Goal: Transaction & Acquisition: Purchase product/service

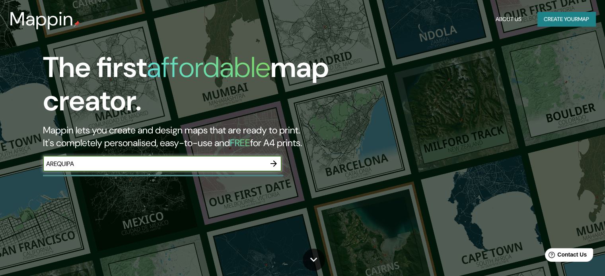
type input "AREQUIPA"
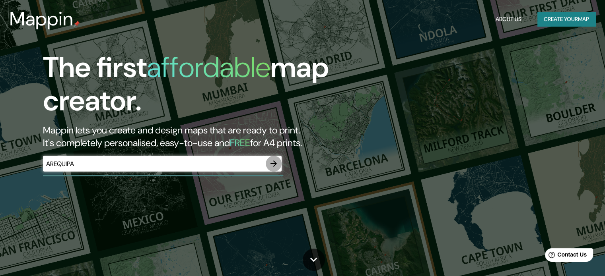
click at [279, 162] on button "button" at bounding box center [273, 164] width 16 height 16
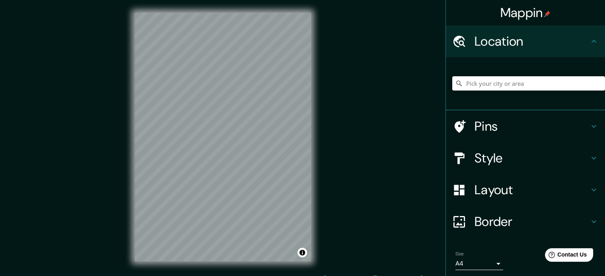
click at [509, 85] on input "Pick your city or area" at bounding box center [528, 83] width 153 height 14
click at [508, 87] on input "Pick your city or area" at bounding box center [528, 83] width 153 height 14
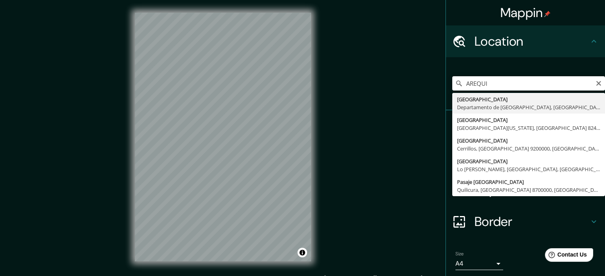
type input "[GEOGRAPHIC_DATA], [GEOGRAPHIC_DATA], [GEOGRAPHIC_DATA]"
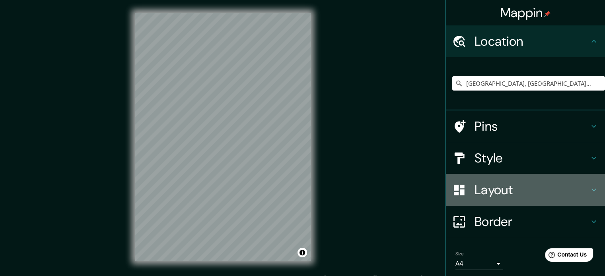
click at [531, 186] on h4 "Layout" at bounding box center [531, 190] width 114 height 16
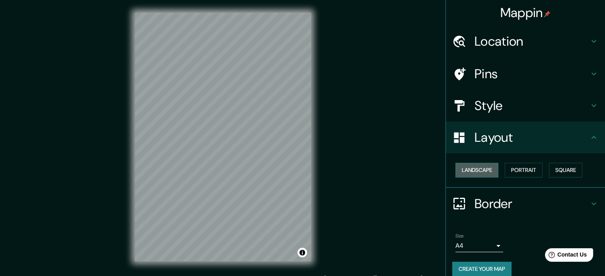
click at [482, 172] on button "Landscape" at bounding box center [476, 170] width 43 height 15
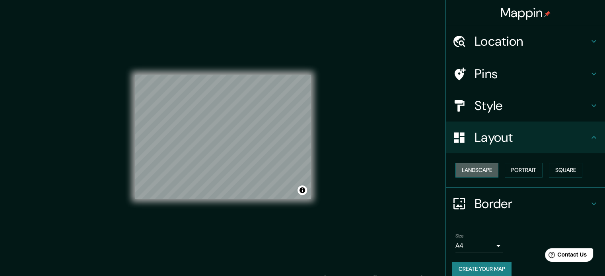
click at [482, 172] on button "Landscape" at bounding box center [476, 170] width 43 height 15
click at [525, 167] on button "Portrait" at bounding box center [523, 170] width 38 height 15
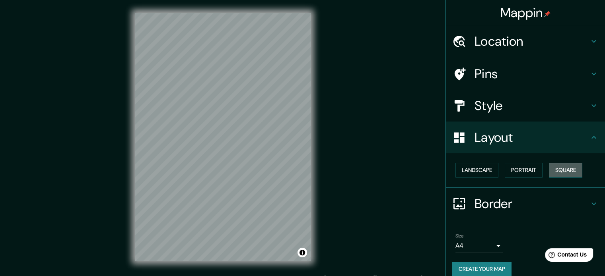
click at [551, 171] on button "Square" at bounding box center [564, 170] width 33 height 15
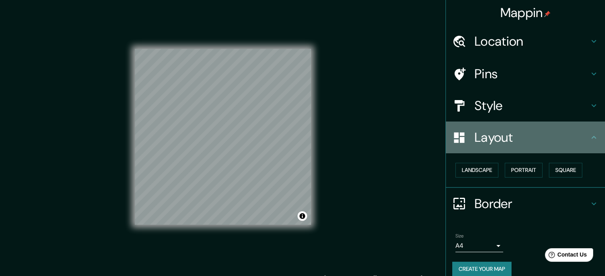
click at [575, 134] on h4 "Layout" at bounding box center [531, 138] width 114 height 16
click at [589, 136] on icon at bounding box center [594, 138] width 10 height 10
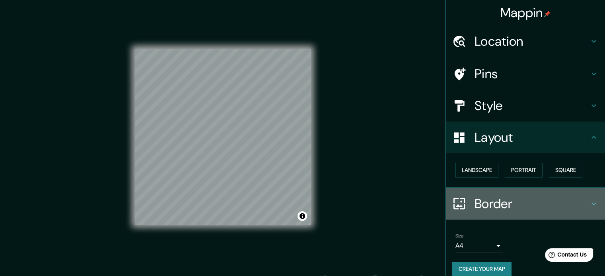
click at [552, 209] on h4 "Border" at bounding box center [531, 204] width 114 height 16
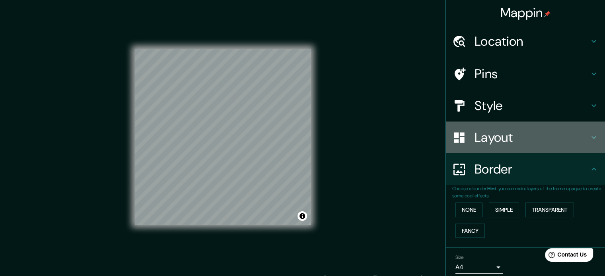
click at [490, 128] on div "Layout" at bounding box center [525, 138] width 159 height 32
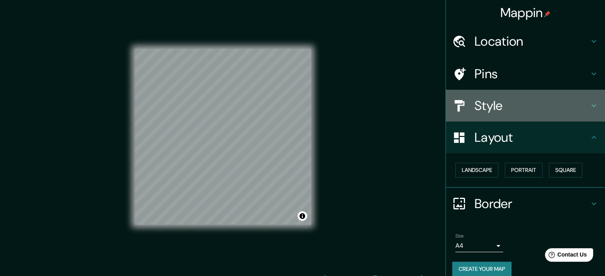
click at [485, 108] on h4 "Style" at bounding box center [531, 106] width 114 height 16
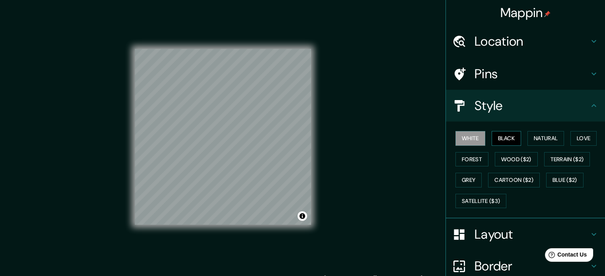
click at [494, 138] on button "Black" at bounding box center [506, 138] width 30 height 15
click at [544, 135] on button "Natural" at bounding box center [545, 138] width 37 height 15
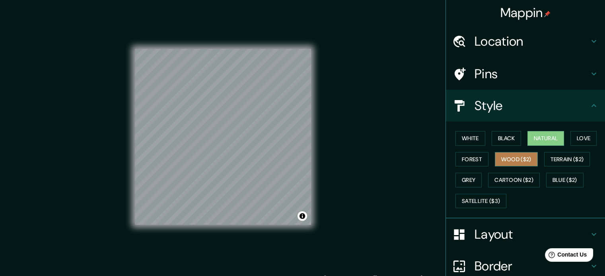
click at [501, 164] on button "Wood ($2)" at bounding box center [515, 159] width 43 height 15
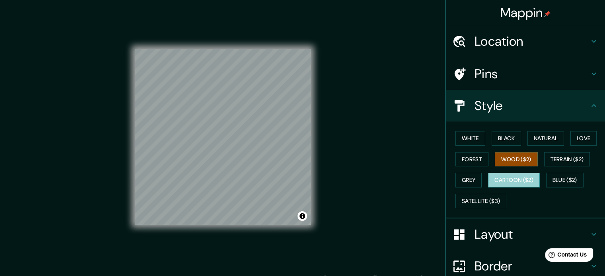
click at [496, 177] on button "Cartoon ($2)" at bounding box center [514, 180] width 52 height 15
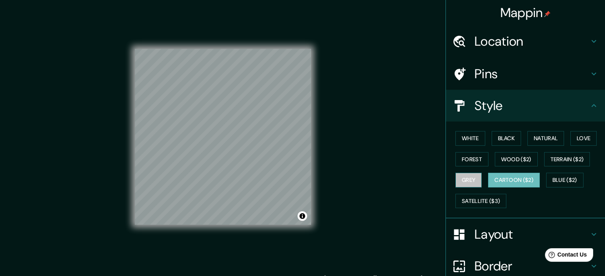
click at [470, 179] on button "Grey" at bounding box center [468, 180] width 26 height 15
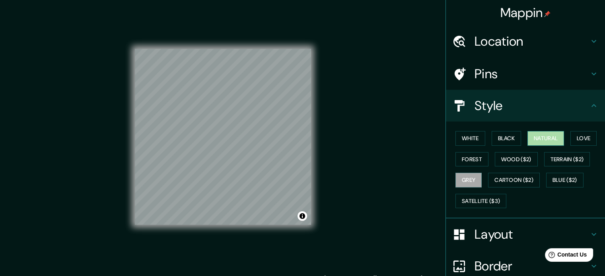
click at [535, 134] on button "Natural" at bounding box center [545, 138] width 37 height 15
click at [423, 59] on div "Mappin Location [GEOGRAPHIC_DATA], [GEOGRAPHIC_DATA], [GEOGRAPHIC_DATA] Pins St…" at bounding box center [302, 143] width 605 height 287
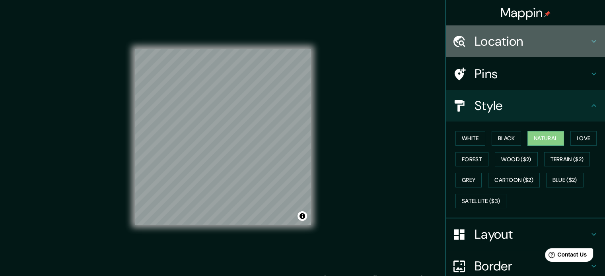
click at [533, 41] on h4 "Location" at bounding box center [531, 41] width 114 height 16
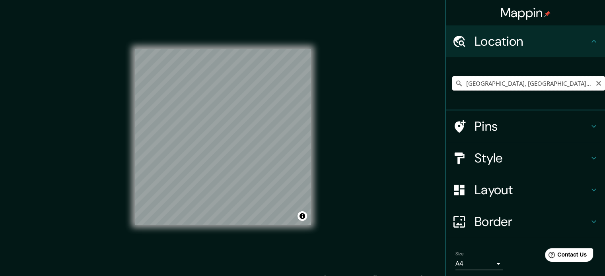
click at [515, 82] on input "[GEOGRAPHIC_DATA], [GEOGRAPHIC_DATA], [GEOGRAPHIC_DATA]" at bounding box center [528, 83] width 153 height 14
click at [596, 83] on icon "Clear" at bounding box center [598, 83] width 5 height 5
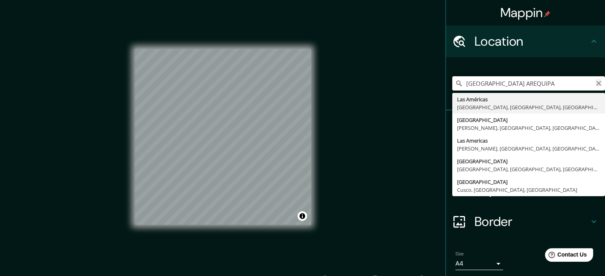
type input "[GEOGRAPHIC_DATA] AREQUIPA"
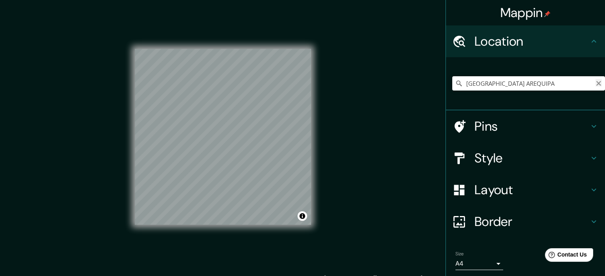
click at [596, 82] on icon "Clear" at bounding box center [598, 83] width 5 height 5
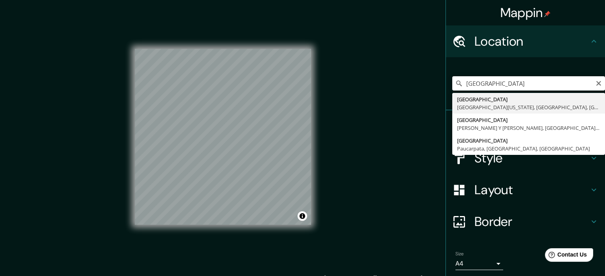
type input "[GEOGRAPHIC_DATA], [GEOGRAPHIC_DATA][US_STATE], [GEOGRAPHIC_DATA], [GEOGRAPHIC_…"
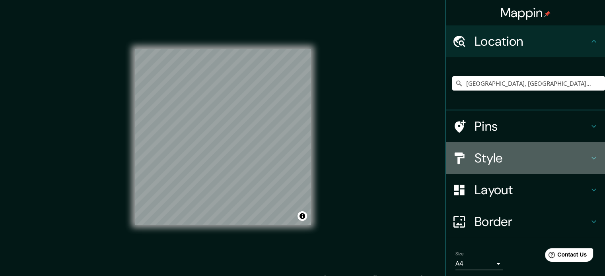
click at [474, 153] on h4 "Style" at bounding box center [531, 158] width 114 height 16
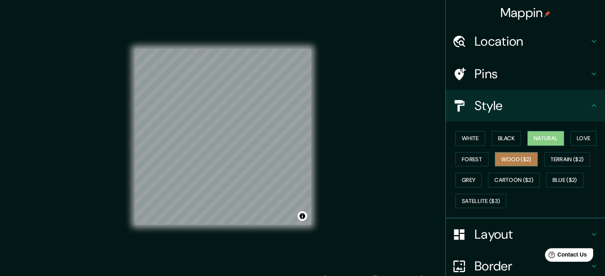
click at [521, 154] on button "Wood ($2)" at bounding box center [515, 159] width 43 height 15
click at [540, 140] on button "Natural" at bounding box center [545, 138] width 37 height 15
click at [515, 175] on button "Cartoon ($2)" at bounding box center [514, 180] width 52 height 15
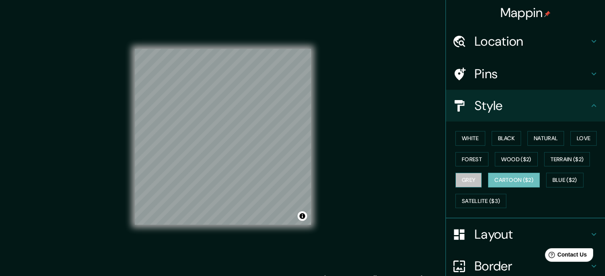
click at [455, 179] on button "Grey" at bounding box center [468, 180] width 26 height 15
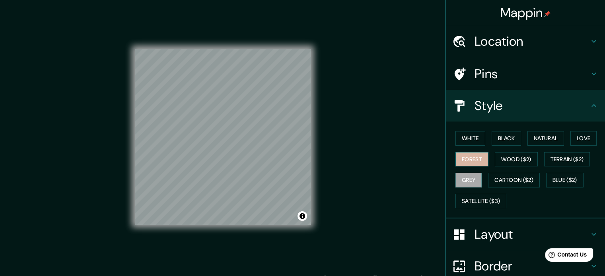
click at [469, 160] on button "Forest" at bounding box center [471, 159] width 33 height 15
click at [470, 140] on button "White" at bounding box center [470, 138] width 30 height 15
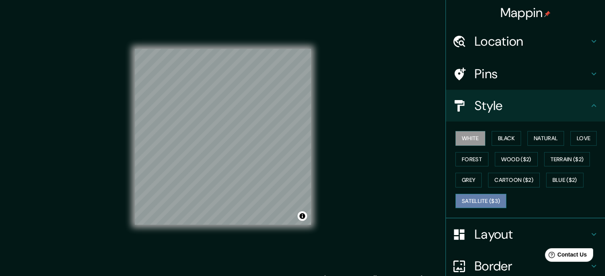
click at [475, 201] on button "Satellite ($3)" at bounding box center [480, 201] width 51 height 15
click at [165, 247] on div "© Mapbox © OpenStreetMap Improve this map © Maxar" at bounding box center [223, 137] width 176 height 249
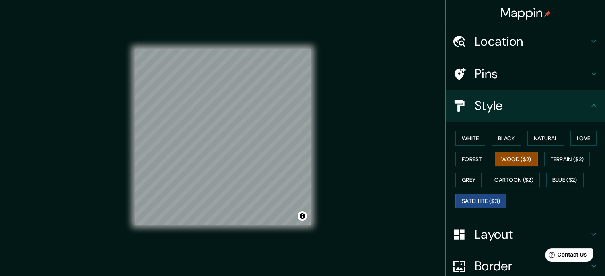
click at [517, 159] on button "Wood ($2)" at bounding box center [515, 159] width 43 height 15
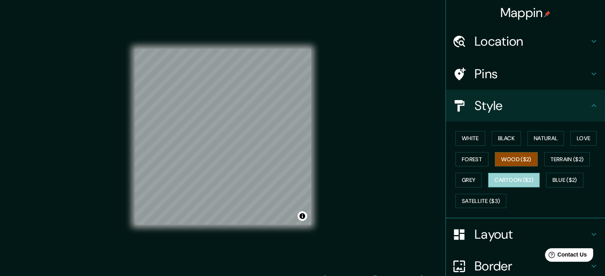
click at [499, 174] on button "Cartoon ($2)" at bounding box center [514, 180] width 52 height 15
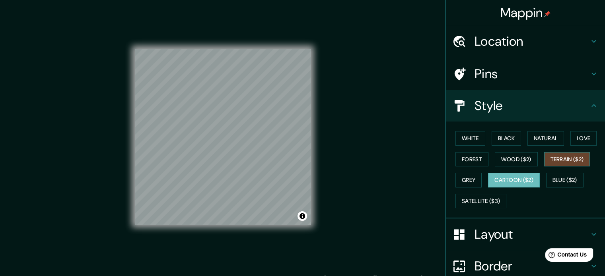
click at [544, 159] on button "Terrain ($2)" at bounding box center [567, 159] width 46 height 15
click at [513, 182] on button "Cartoon ($2)" at bounding box center [514, 180] width 52 height 15
click at [552, 179] on button "Blue ($2)" at bounding box center [564, 180] width 37 height 15
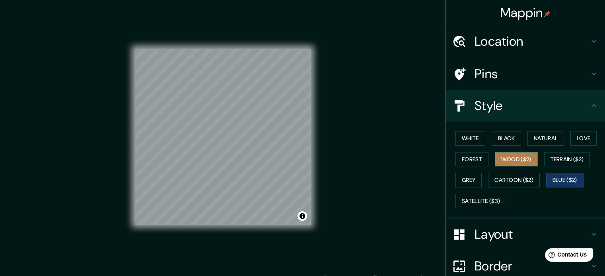
click at [510, 155] on button "Wood ($2)" at bounding box center [515, 159] width 43 height 15
click at [457, 179] on button "Grey" at bounding box center [468, 180] width 26 height 15
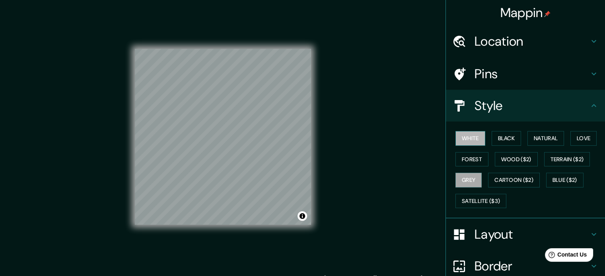
click at [472, 140] on button "White" at bounding box center [470, 138] width 30 height 15
click at [502, 135] on button "Black" at bounding box center [506, 138] width 30 height 15
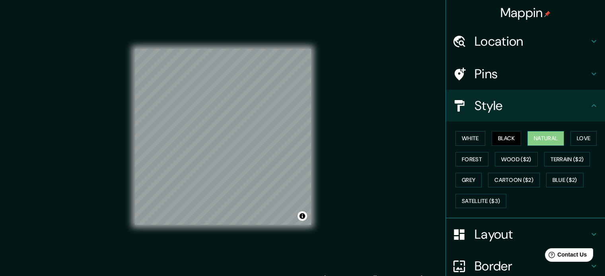
click at [537, 141] on button "Natural" at bounding box center [545, 138] width 37 height 15
click at [320, 143] on div "© Mapbox © OpenStreetMap Improve this map" at bounding box center [223, 137] width 202 height 274
click at [518, 158] on button "Wood ($2)" at bounding box center [515, 159] width 43 height 15
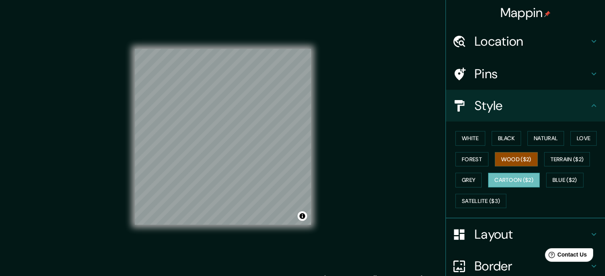
click at [516, 180] on button "Cartoon ($2)" at bounding box center [514, 180] width 52 height 15
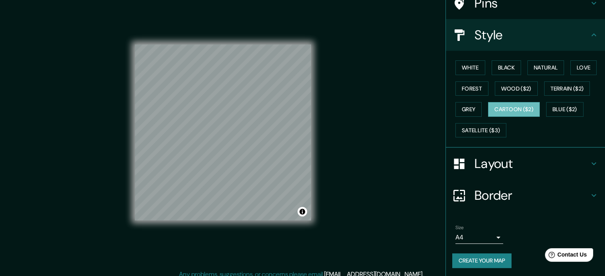
scroll to position [10, 0]
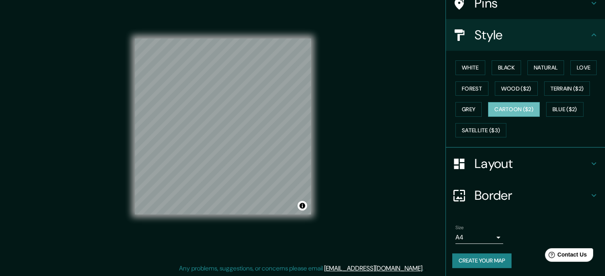
click at [496, 235] on body "Mappin Location [GEOGRAPHIC_DATA], [GEOGRAPHIC_DATA][US_STATE], [GEOGRAPHIC_DAT…" at bounding box center [302, 128] width 605 height 276
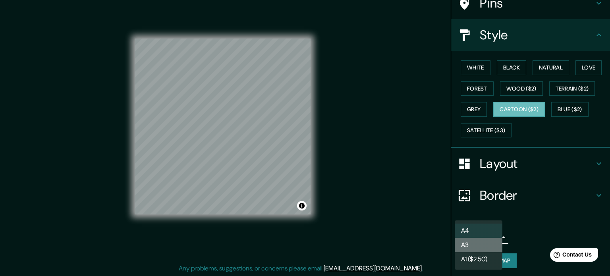
click at [483, 248] on li "A3" at bounding box center [479, 245] width 48 height 14
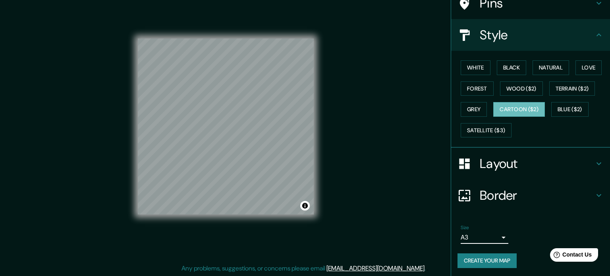
click at [489, 238] on body "Mappin Location [GEOGRAPHIC_DATA], [GEOGRAPHIC_DATA][US_STATE], [GEOGRAPHIC_DAT…" at bounding box center [305, 128] width 610 height 276
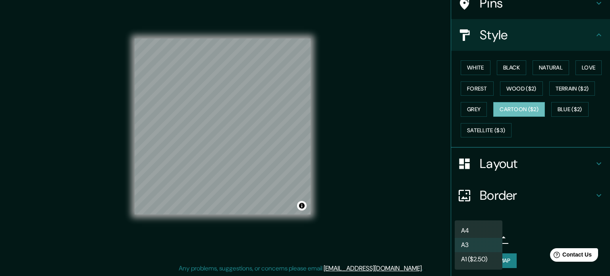
click at [476, 230] on li "A4" at bounding box center [479, 231] width 48 height 14
type input "single"
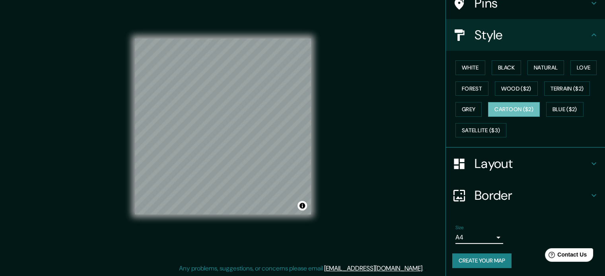
click at [497, 163] on h4 "Layout" at bounding box center [531, 164] width 114 height 16
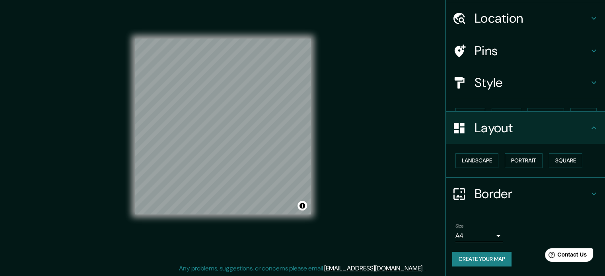
scroll to position [9, 0]
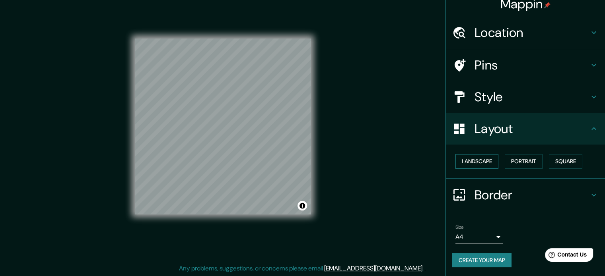
click at [488, 163] on button "Landscape" at bounding box center [476, 161] width 43 height 15
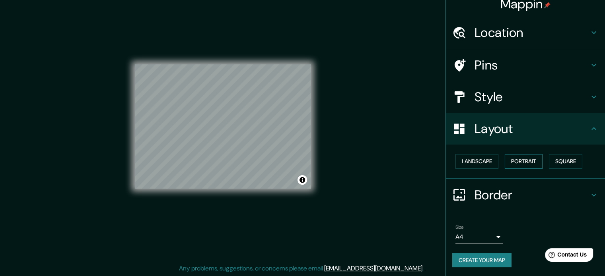
click at [510, 159] on button "Portrait" at bounding box center [523, 161] width 38 height 15
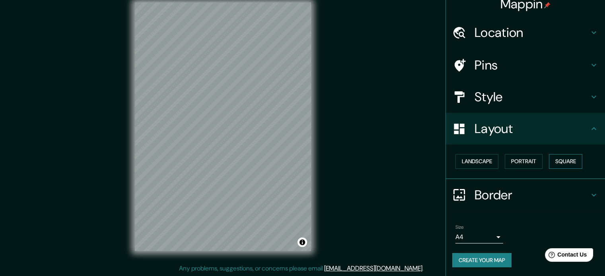
click at [560, 158] on button "Square" at bounding box center [564, 161] width 33 height 15
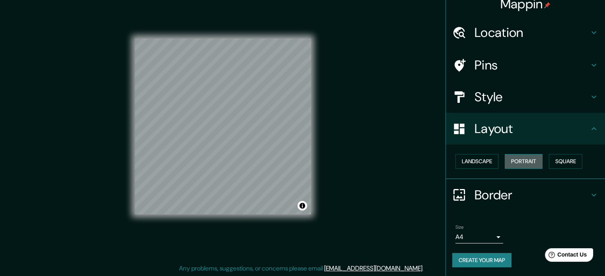
click at [527, 161] on button "Portrait" at bounding box center [523, 161] width 38 height 15
